Goal: Book appointment/travel/reservation

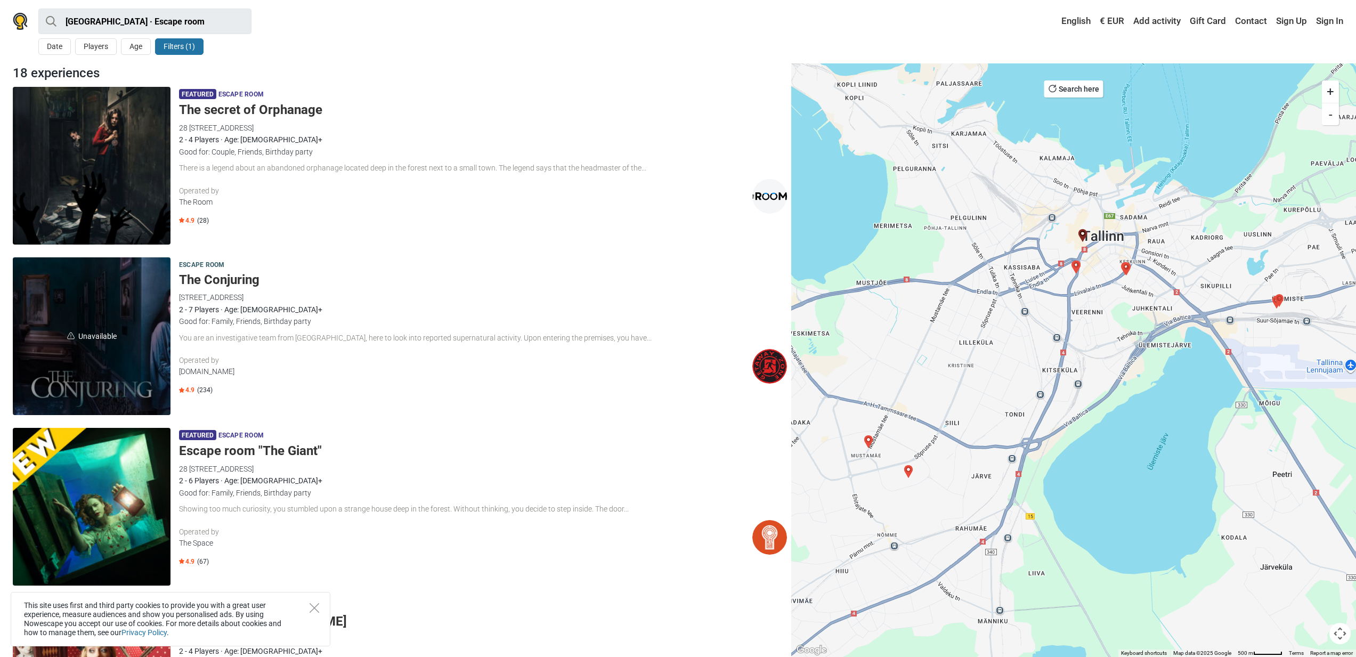
click at [218, 281] on h5 "The Conjuring" at bounding box center [483, 279] width 608 height 15
click at [236, 281] on h5 "The Conjuring" at bounding box center [483, 279] width 608 height 15
click at [218, 277] on h5 "The Conjuring" at bounding box center [483, 279] width 608 height 15
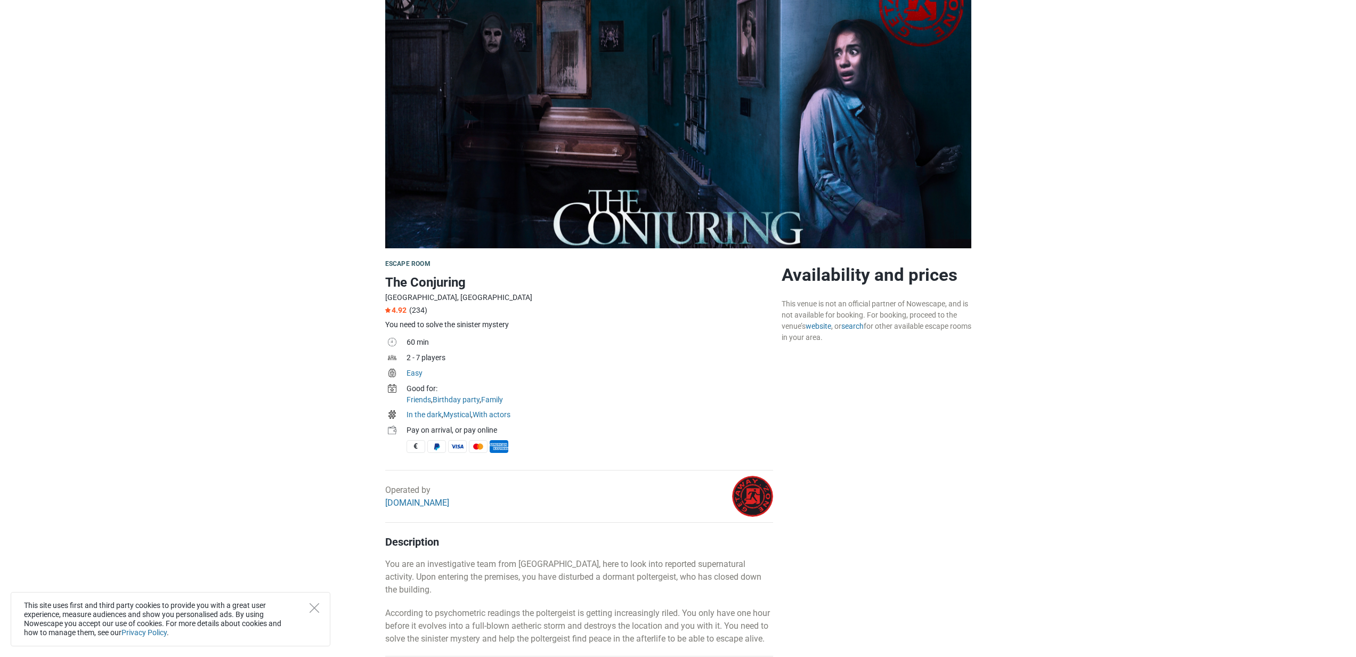
scroll to position [309, 0]
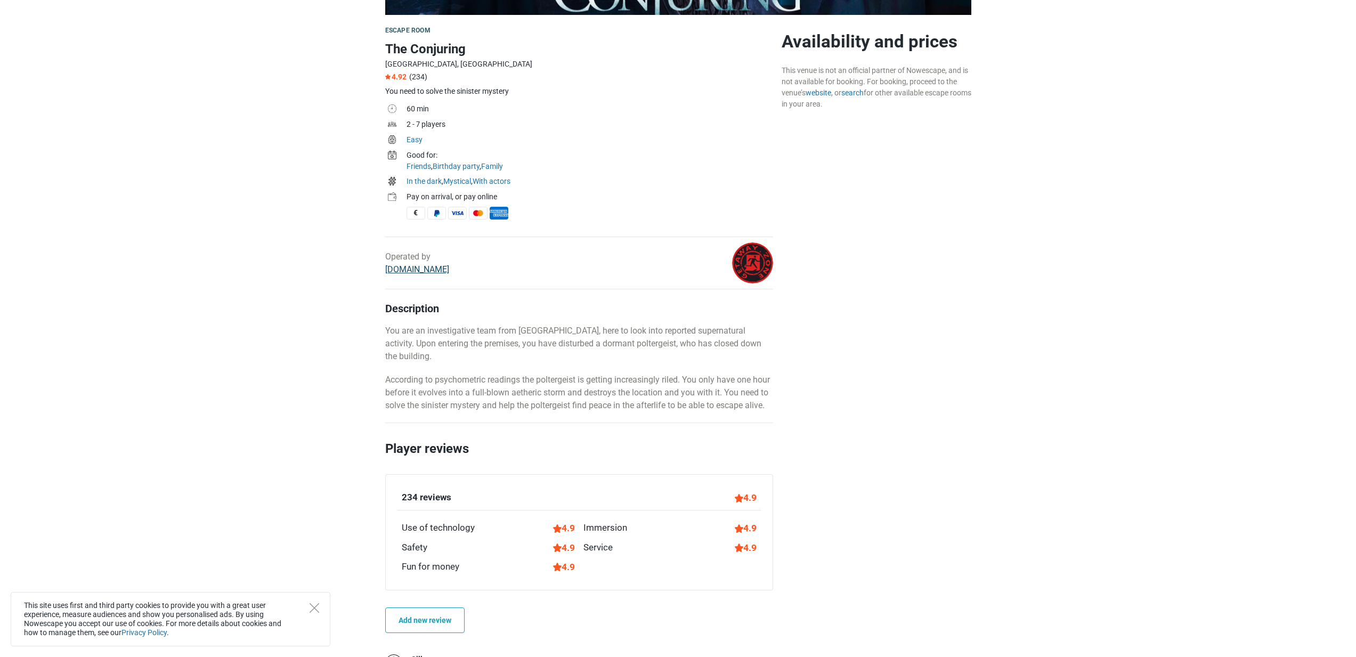
click at [413, 272] on link "[DOMAIN_NAME]" at bounding box center [417, 269] width 64 height 10
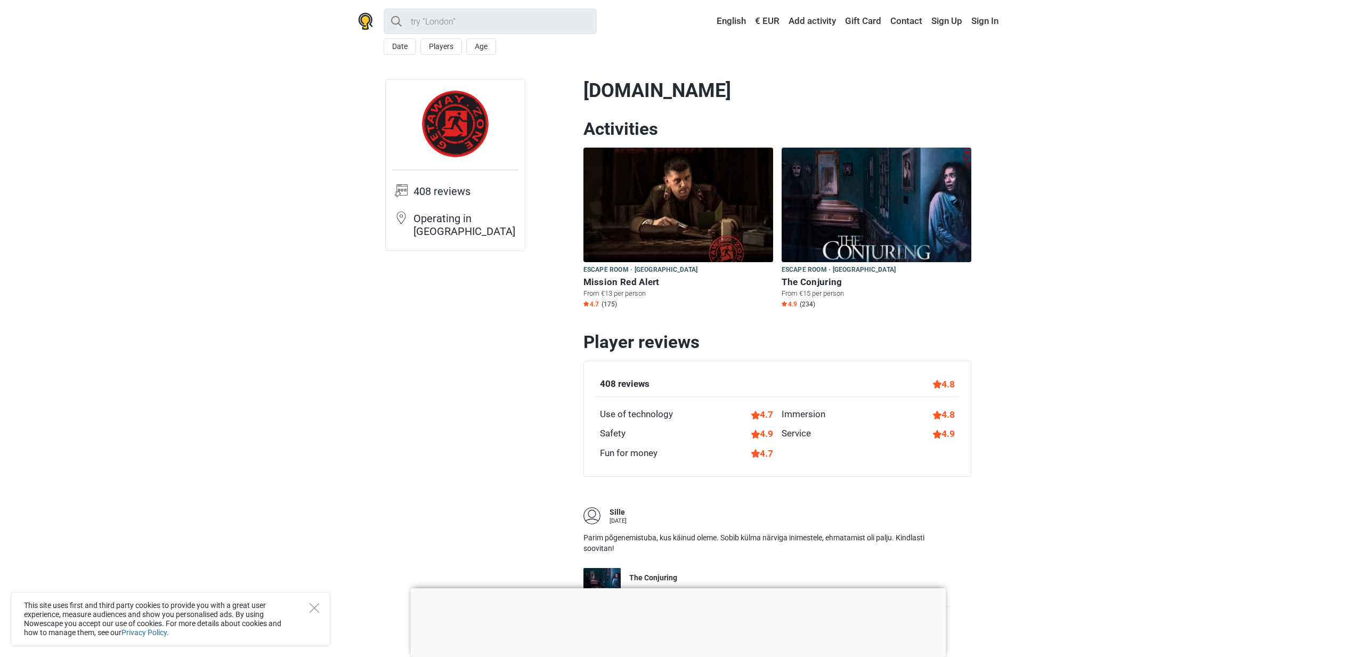
drag, startPoint x: 726, startPoint y: 88, endPoint x: 587, endPoint y: 86, distance: 138.6
click at [587, 86] on h1 "[DOMAIN_NAME]" at bounding box center [777, 90] width 388 height 23
copy h1 "[DOMAIN_NAME]"
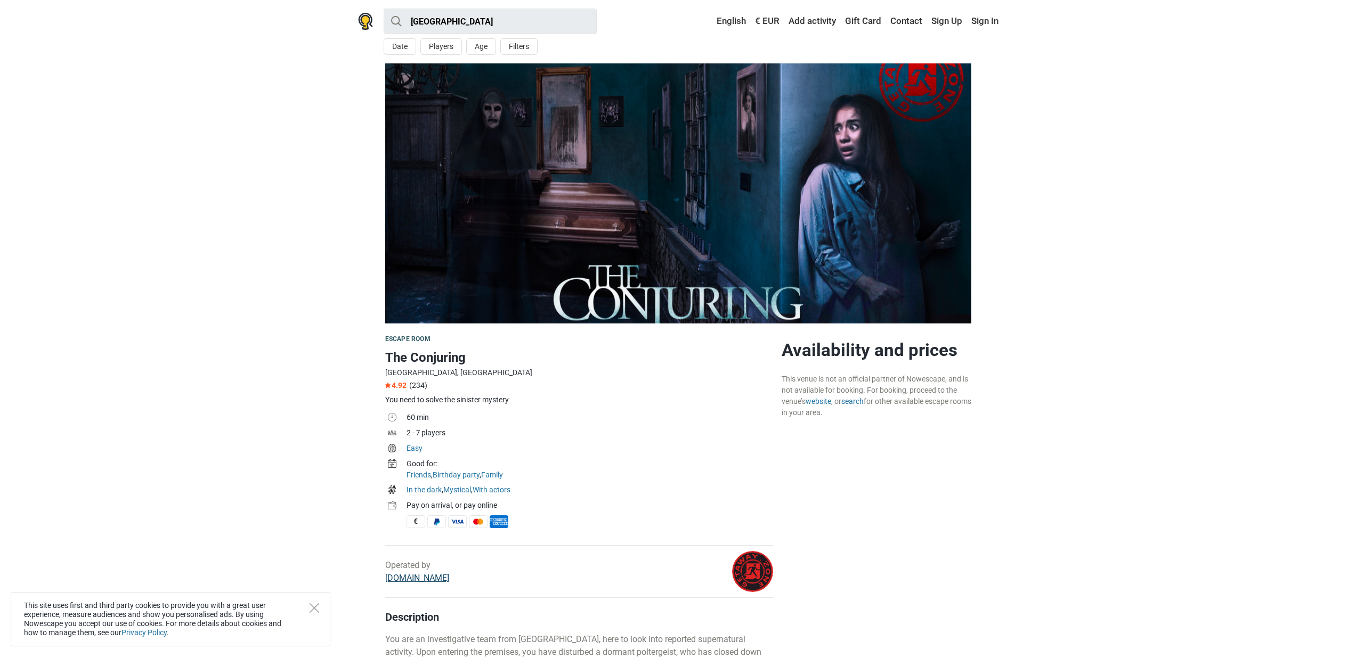
click at [410, 580] on link "[DOMAIN_NAME]" at bounding box center [417, 578] width 64 height 10
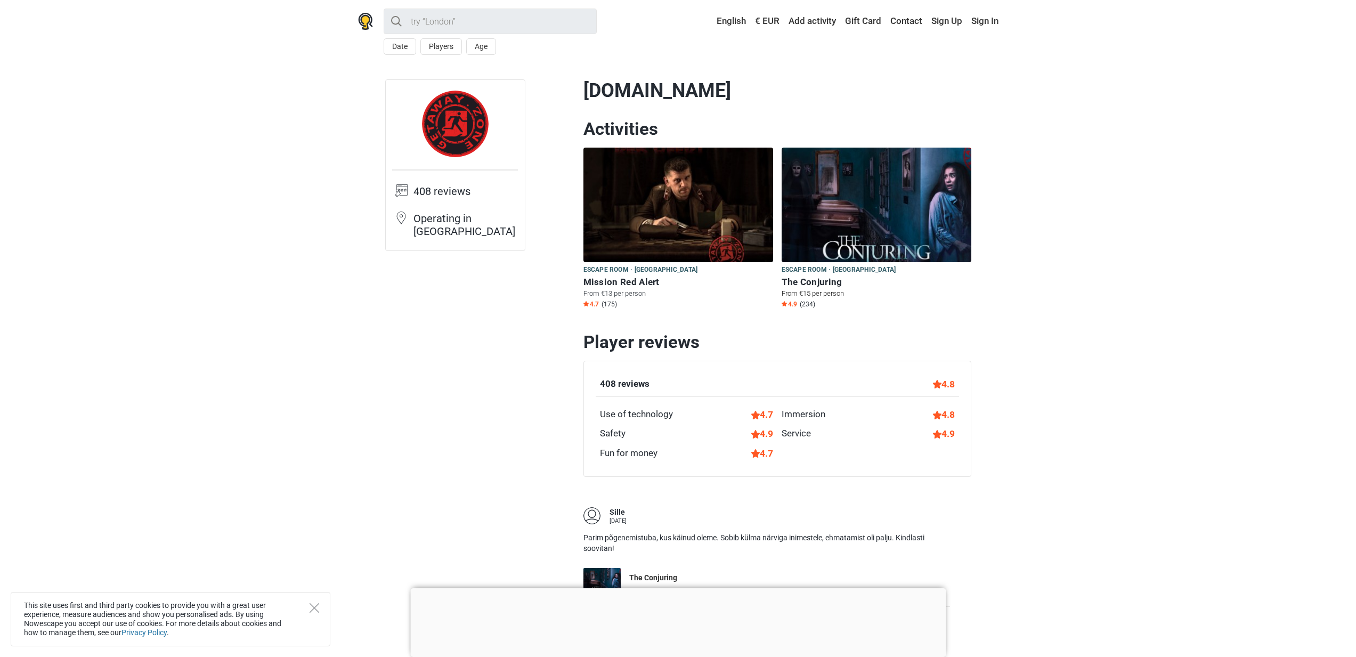
click at [890, 217] on img at bounding box center [877, 205] width 190 height 115
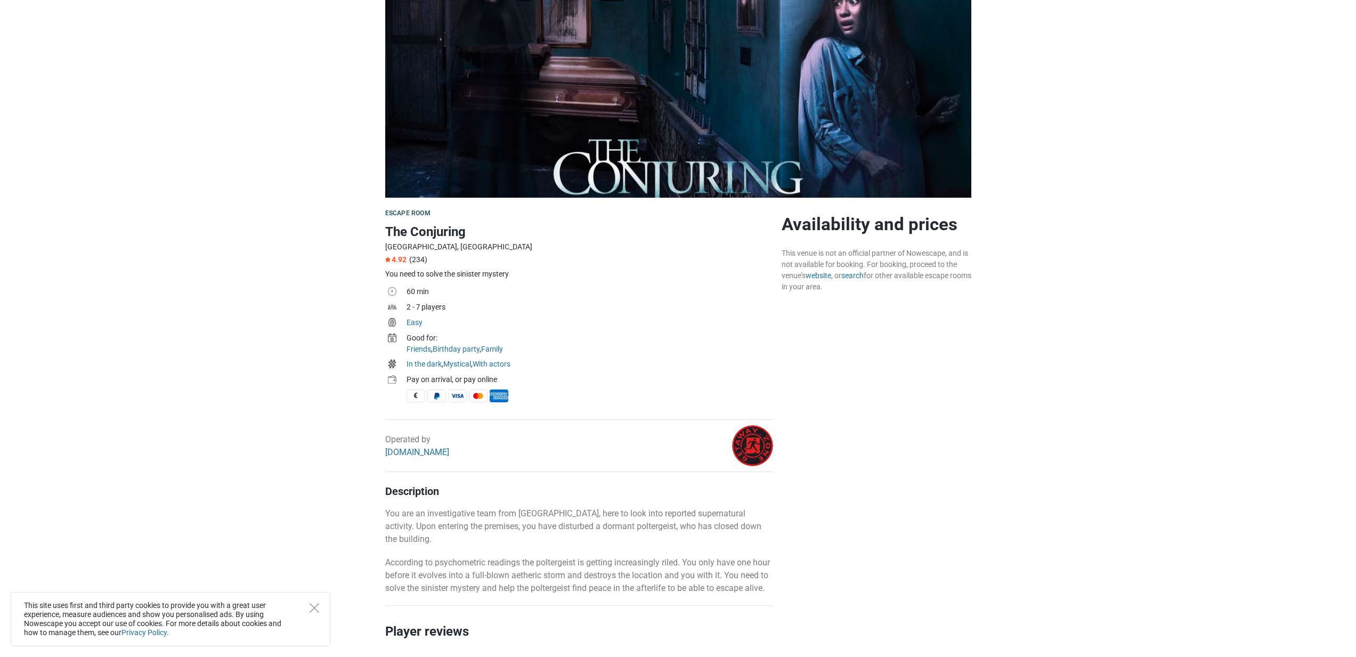
scroll to position [130, 0]
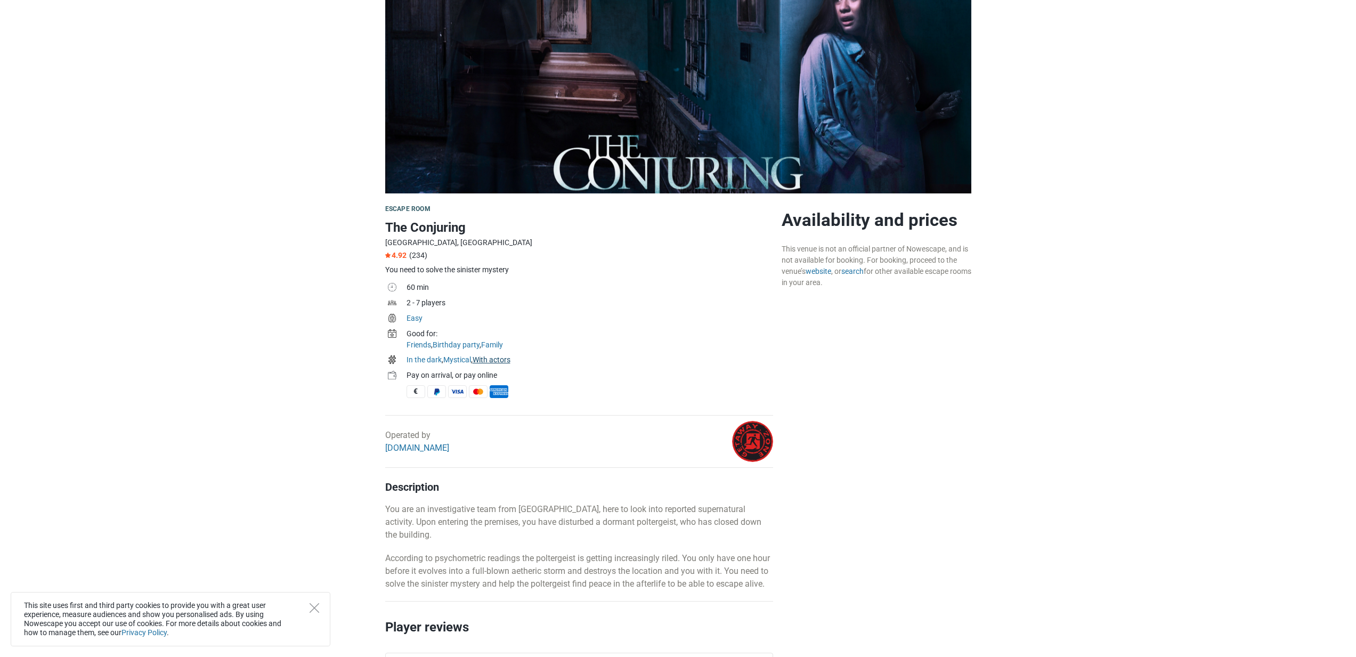
click at [509, 360] on link "With actors" at bounding box center [492, 359] width 38 height 9
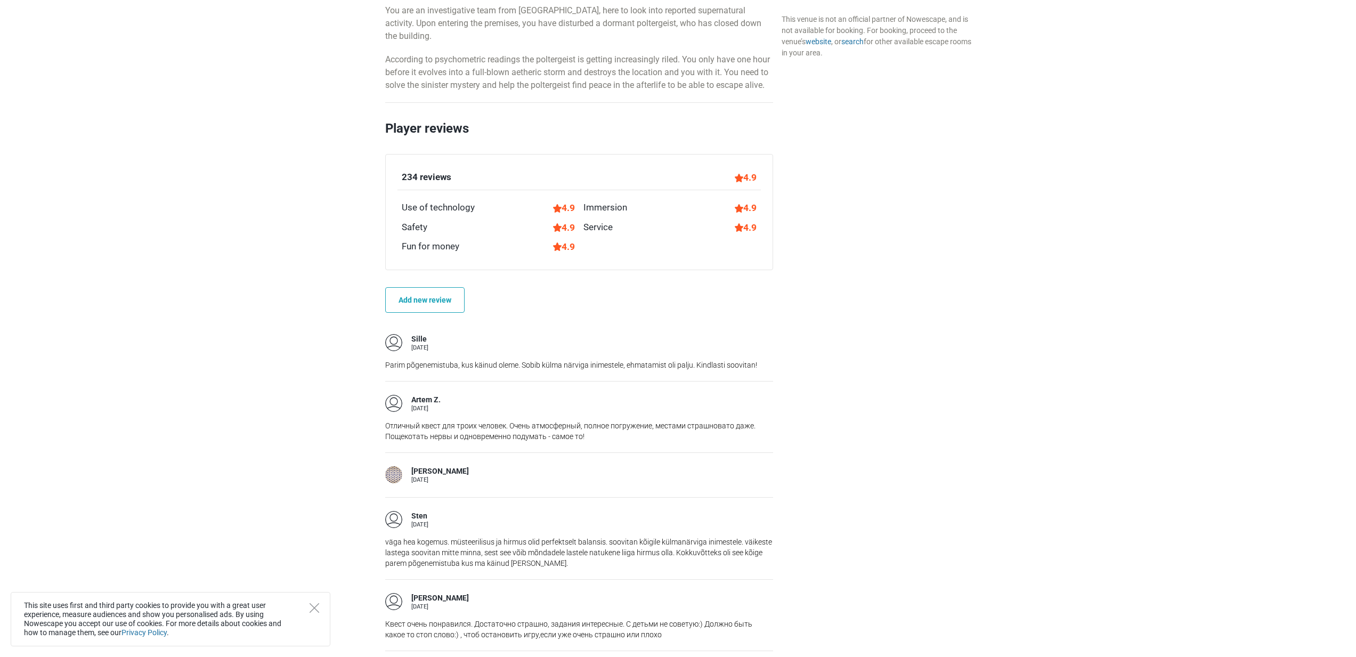
scroll to position [631, 0]
